Goal: Transaction & Acquisition: Book appointment/travel/reservation

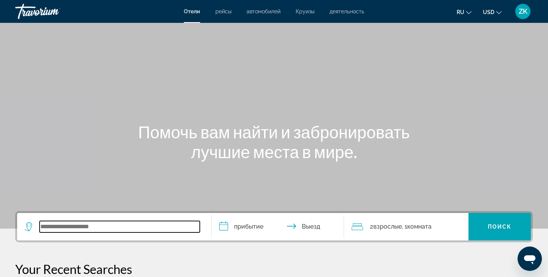
click at [53, 221] on input "Search widget" at bounding box center [120, 226] width 160 height 11
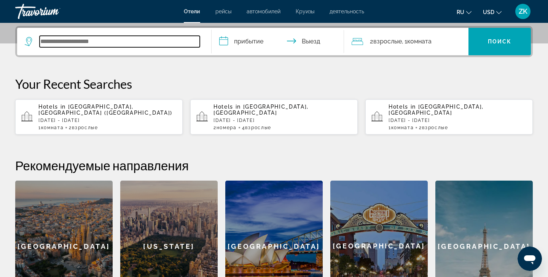
scroll to position [186, 0]
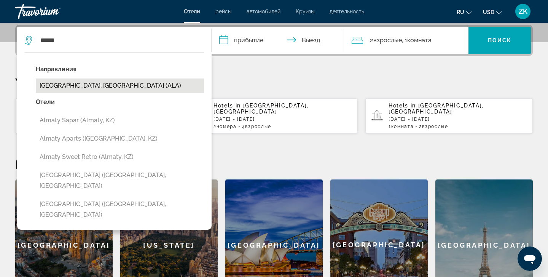
click at [82, 86] on button "[GEOGRAPHIC_DATA], [GEOGRAPHIC_DATA] (ALA)" at bounding box center [120, 85] width 168 height 14
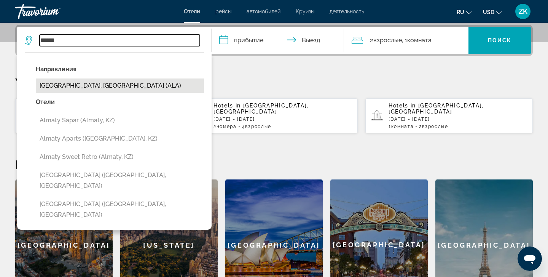
type input "**********"
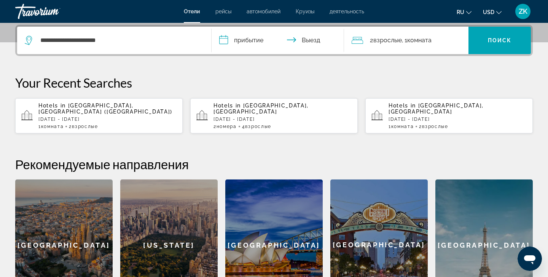
click at [226, 39] on input "**********" at bounding box center [279, 42] width 135 height 30
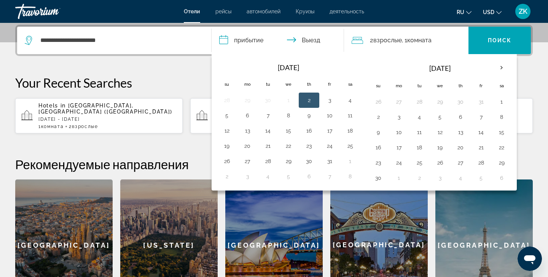
click at [311, 101] on button "2" at bounding box center [309, 100] width 12 height 11
click at [328, 101] on button "3" at bounding box center [329, 100] width 12 height 11
type input "**********"
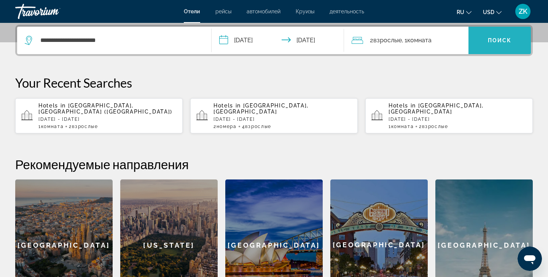
click at [483, 37] on span "Search widget" at bounding box center [499, 40] width 62 height 18
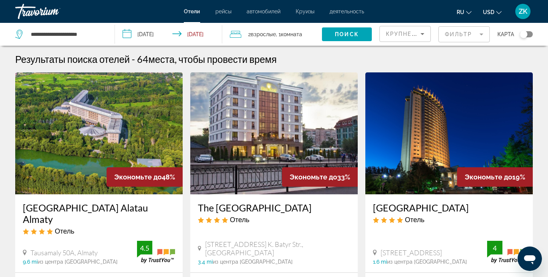
click at [481, 34] on mat-form-field "Фильтр" at bounding box center [463, 34] width 51 height 16
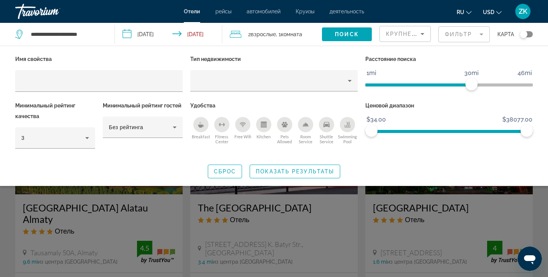
click at [201, 123] on icon "Breakfast" at bounding box center [201, 124] width 6 height 6
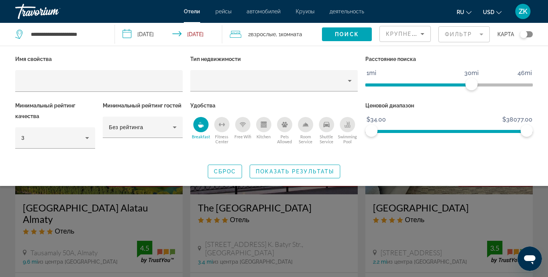
click at [244, 128] on div "Free Wifi" at bounding box center [242, 124] width 15 height 15
drag, startPoint x: 525, startPoint y: 130, endPoint x: 449, endPoint y: 141, distance: 76.6
click at [449, 141] on div "Ценовой диапазон $34.00 $38077.00 $34.00 $19056.00" at bounding box center [449, 128] width 175 height 57
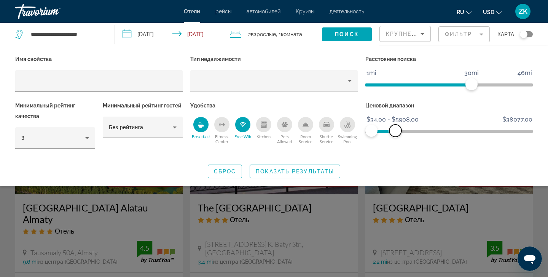
drag, startPoint x: 449, startPoint y: 130, endPoint x: 396, endPoint y: 141, distance: 54.0
click at [396, 141] on div "Ценовой диапазон $34.00 $38077.00 $34.00 $5908.00 $34.00 - $5908.00" at bounding box center [449, 128] width 175 height 57
click at [392, 128] on span "ngx-slider-max" at bounding box center [392, 130] width 12 height 12
click at [295, 171] on span "Показать результаты" at bounding box center [295, 171] width 78 height 6
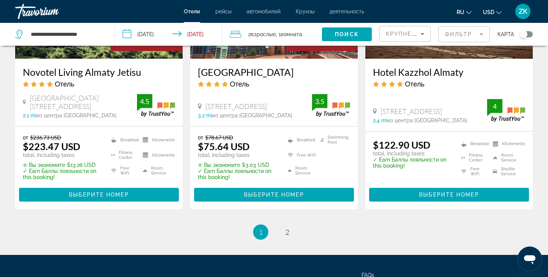
scroll to position [1010, 0]
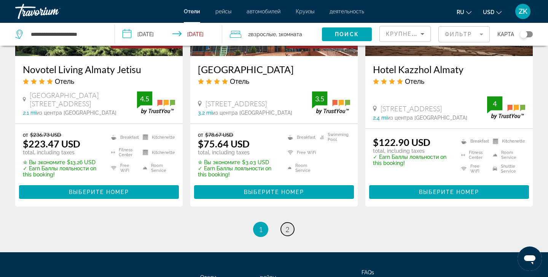
click at [287, 229] on span "2" at bounding box center [287, 229] width 4 height 8
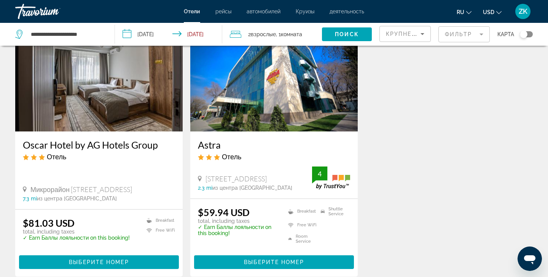
scroll to position [622, 0]
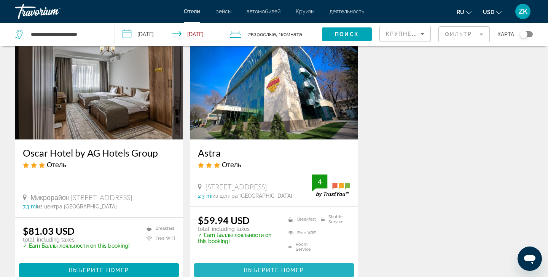
click at [261, 267] on span "Выберите номер" at bounding box center [274, 270] width 60 height 6
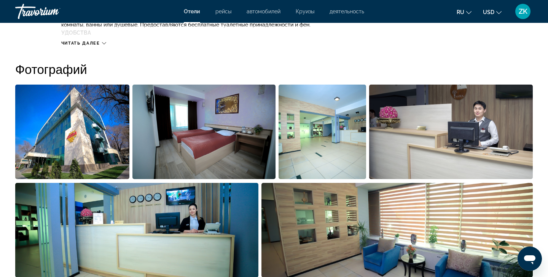
scroll to position [357, 0]
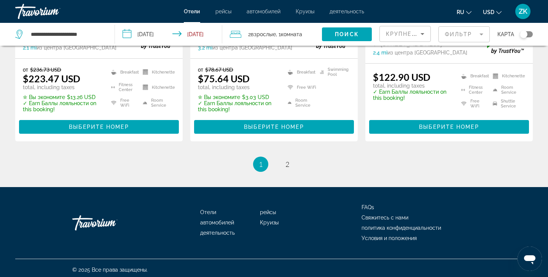
scroll to position [1078, 0]
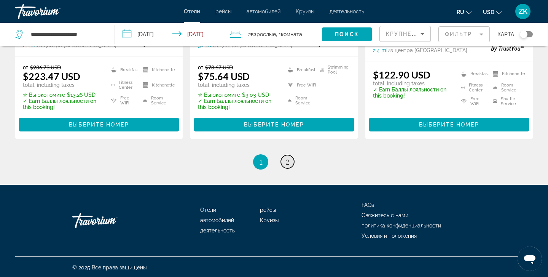
click at [287, 161] on span "2" at bounding box center [287, 162] width 4 height 8
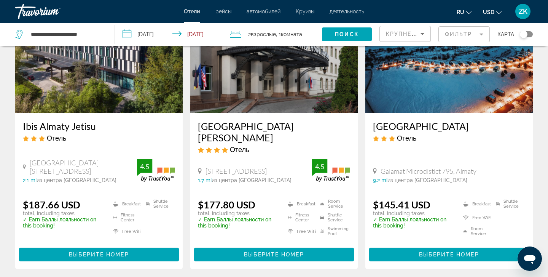
scroll to position [82, 0]
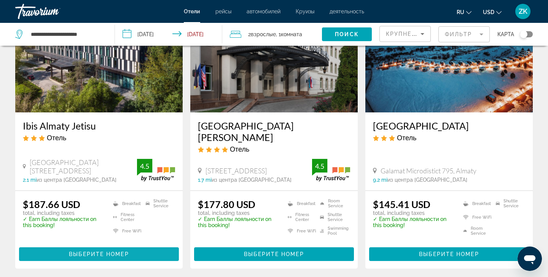
click at [83, 251] on span "Выберите номер" at bounding box center [99, 254] width 60 height 6
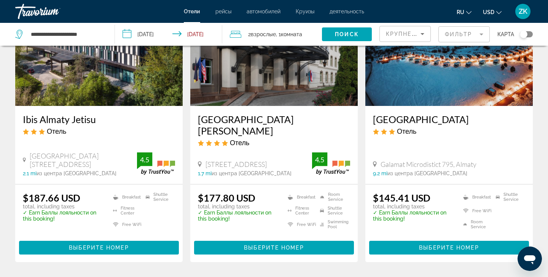
scroll to position [91, 0]
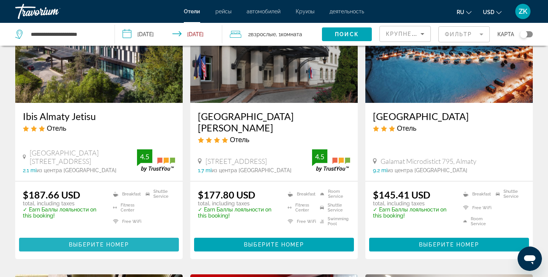
click at [85, 241] on span "Выберите номер" at bounding box center [99, 244] width 60 height 6
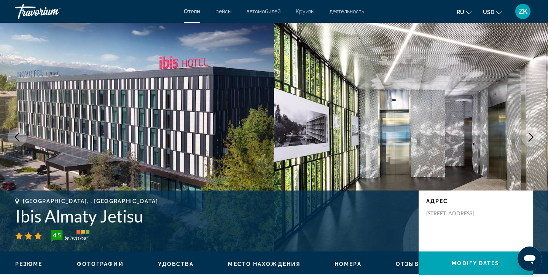
click at [534, 135] on icon "Next image" at bounding box center [530, 136] width 9 height 9
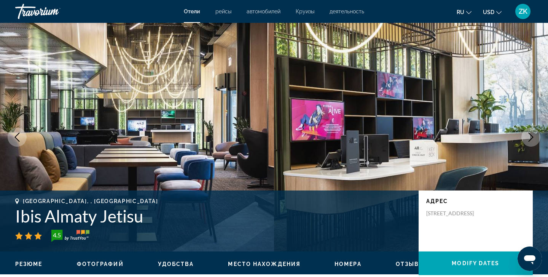
click at [534, 135] on icon "Next image" at bounding box center [530, 136] width 9 height 9
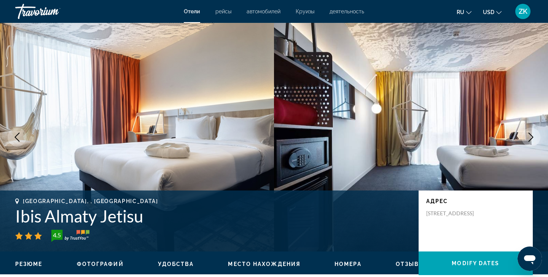
click at [534, 135] on icon "Next image" at bounding box center [530, 136] width 9 height 9
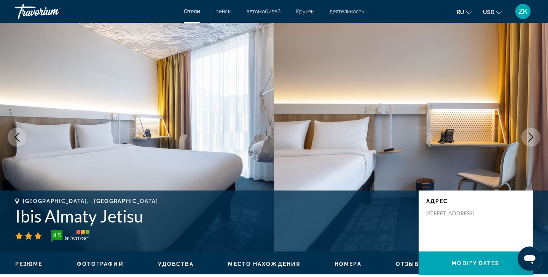
click at [534, 135] on icon "Next image" at bounding box center [530, 136] width 9 height 9
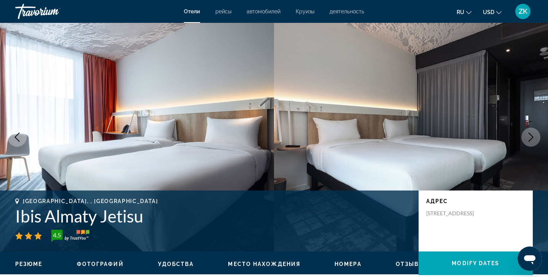
click at [534, 135] on icon "Next image" at bounding box center [530, 136] width 9 height 9
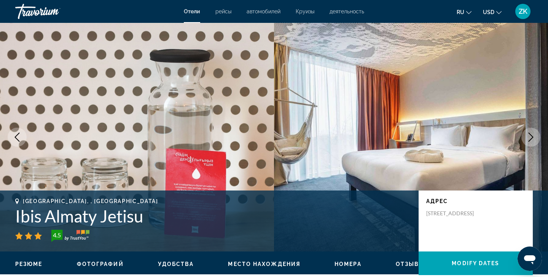
click at [534, 135] on icon "Next image" at bounding box center [530, 136] width 9 height 9
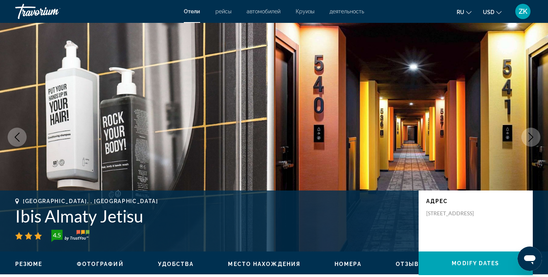
click at [534, 135] on icon "Next image" at bounding box center [530, 136] width 9 height 9
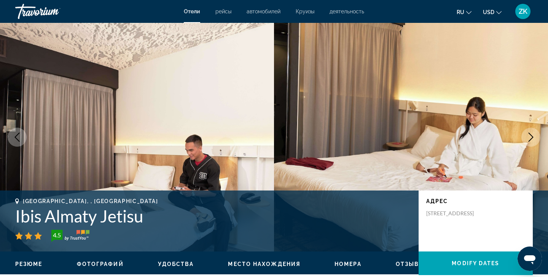
click at [534, 135] on icon "Next image" at bounding box center [530, 136] width 9 height 9
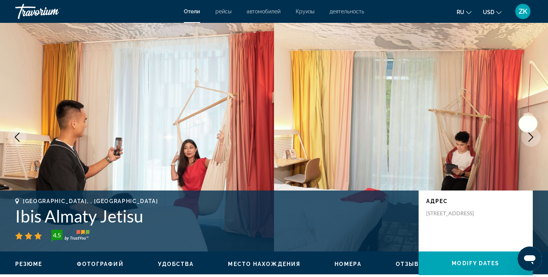
click at [534, 135] on icon "Next image" at bounding box center [530, 136] width 9 height 9
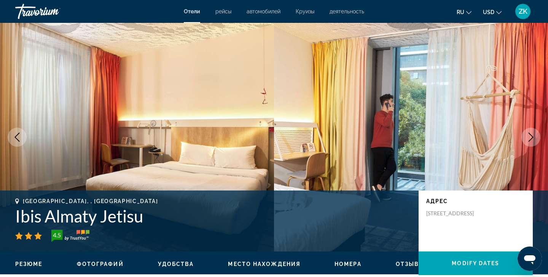
click at [534, 135] on icon "Next image" at bounding box center [530, 136] width 9 height 9
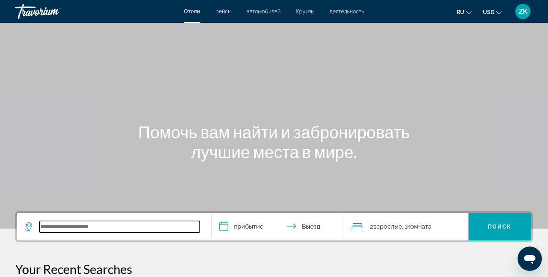
click at [51, 224] on input "Search widget" at bounding box center [120, 226] width 160 height 11
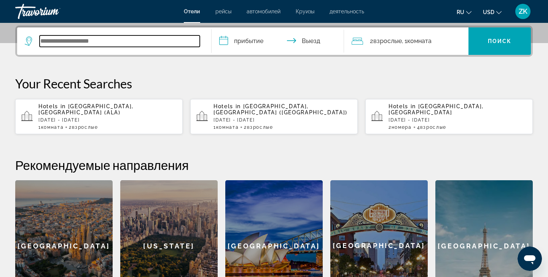
scroll to position [186, 0]
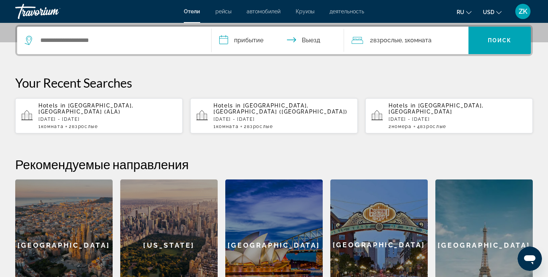
click at [82, 108] on span "[GEOGRAPHIC_DATA], [GEOGRAPHIC_DATA] (ALA)" at bounding box center [85, 108] width 95 height 12
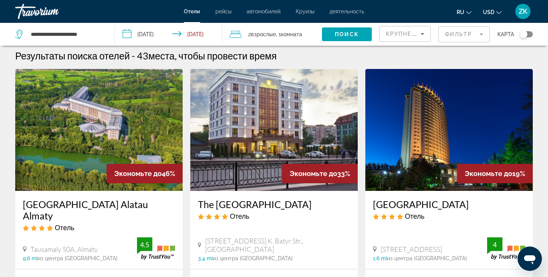
scroll to position [1, 0]
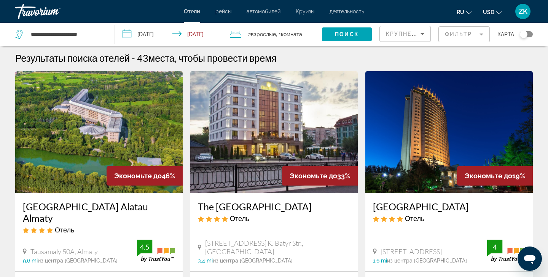
click at [480, 33] on mat-form-field "Фильтр" at bounding box center [463, 34] width 51 height 16
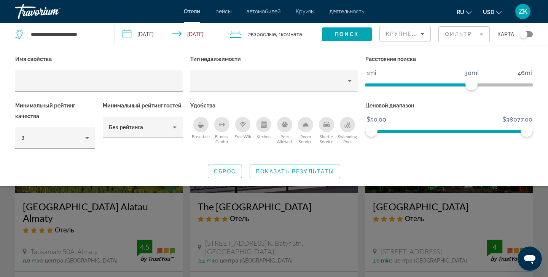
click at [199, 128] on div "Breakfast" at bounding box center [200, 124] width 15 height 15
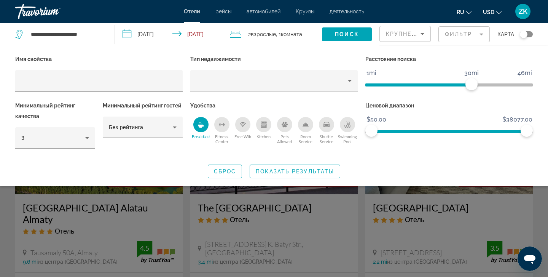
click at [245, 128] on div "Free Wifi" at bounding box center [242, 124] width 15 height 15
click at [279, 171] on span "Показать результаты" at bounding box center [295, 171] width 78 height 6
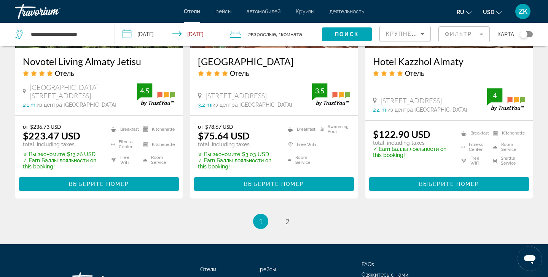
scroll to position [1020, 0]
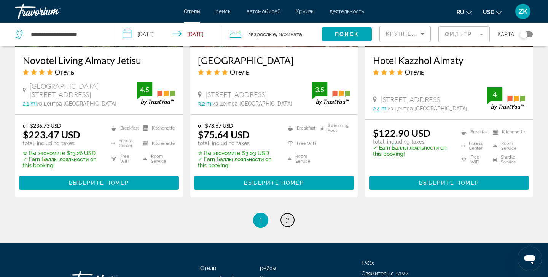
click at [288, 217] on span "2" at bounding box center [287, 220] width 4 height 8
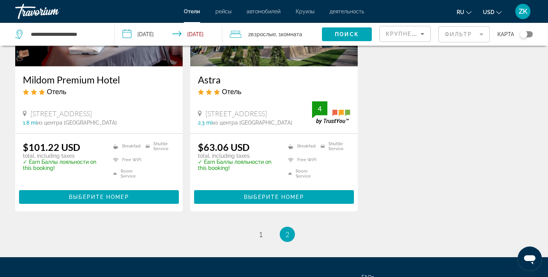
scroll to position [425, 0]
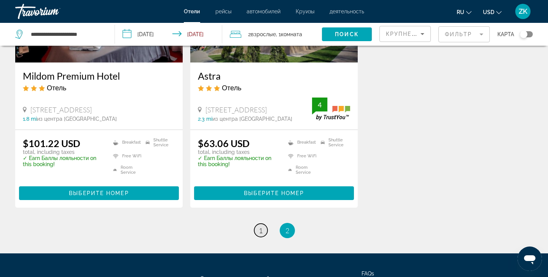
click at [261, 226] on span "1" at bounding box center [261, 230] width 4 height 8
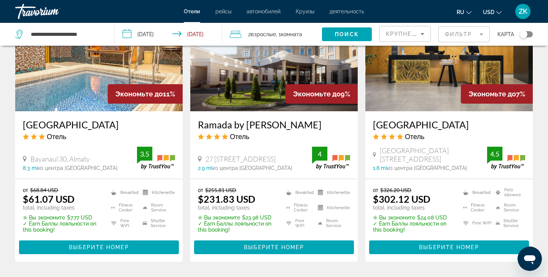
scroll to position [668, 0]
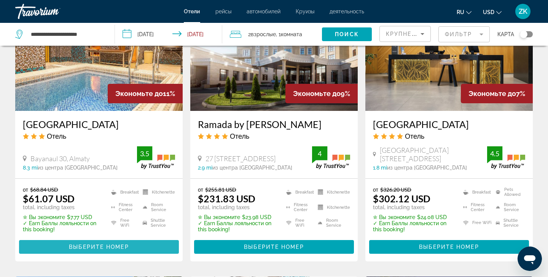
click at [126, 245] on span "Выберите номер" at bounding box center [99, 247] width 60 height 6
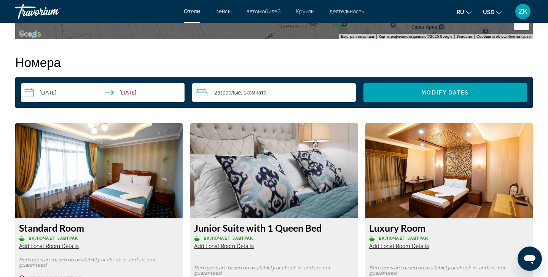
scroll to position [955, 0]
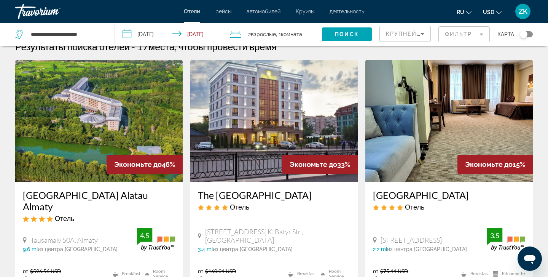
scroll to position [9, 0]
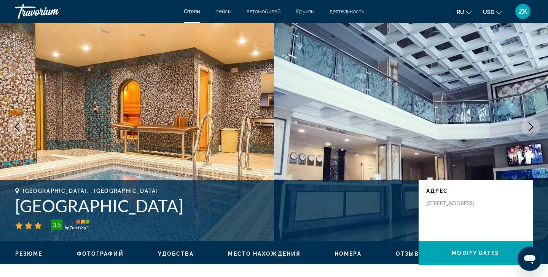
scroll to position [31, 0]
